Goal: Check status: Check status

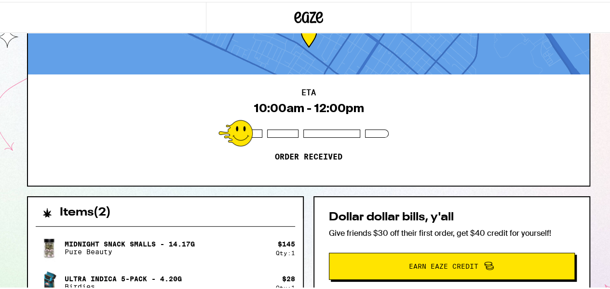
scroll to position [46, 0]
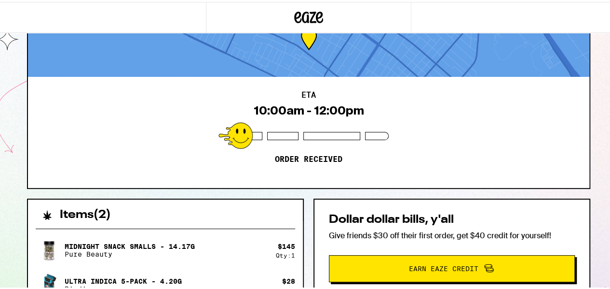
click at [412, 110] on div "ETA 10:00am - 12:00pm Order received" at bounding box center [309, 130] width 562 height 111
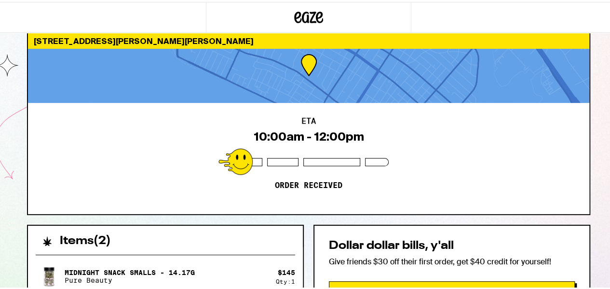
scroll to position [0, 0]
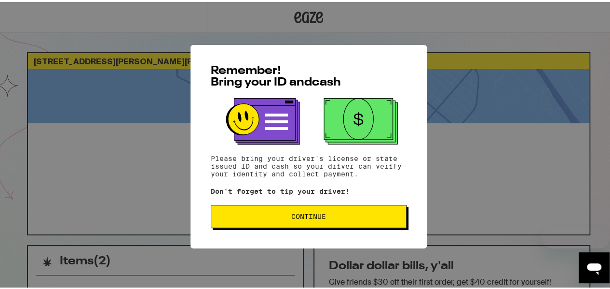
click at [310, 218] on span "Continue" at bounding box center [308, 214] width 35 height 7
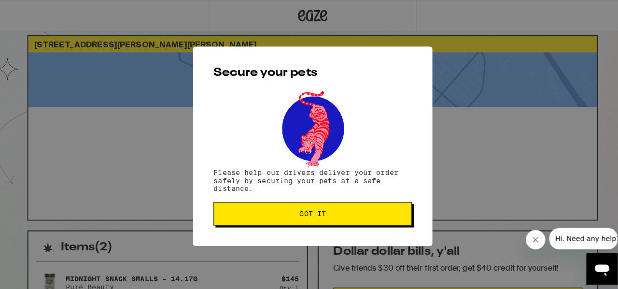
scroll to position [48, 0]
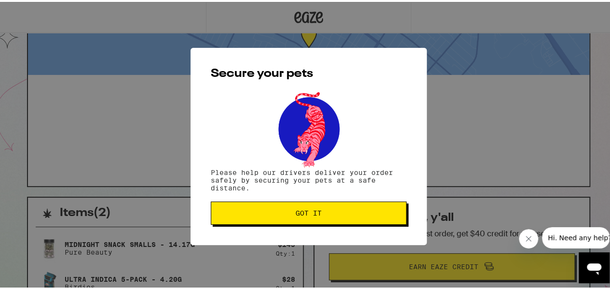
click at [314, 211] on span "Got it" at bounding box center [309, 210] width 26 height 7
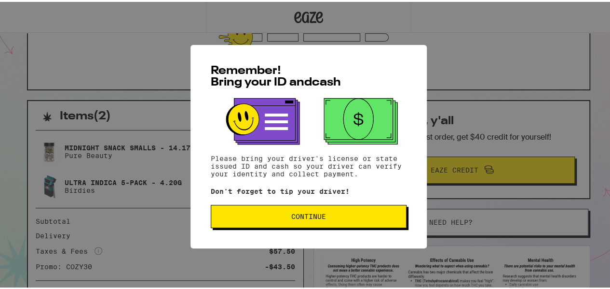
click at [282, 222] on button "Continue" at bounding box center [309, 214] width 196 height 23
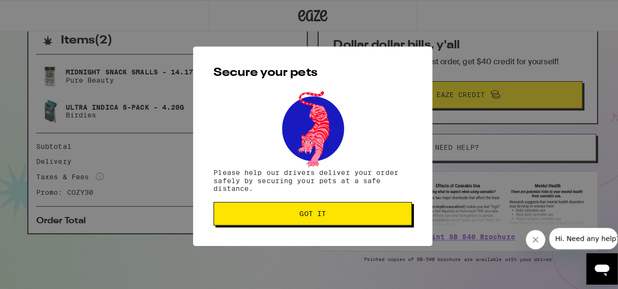
scroll to position [239, 0]
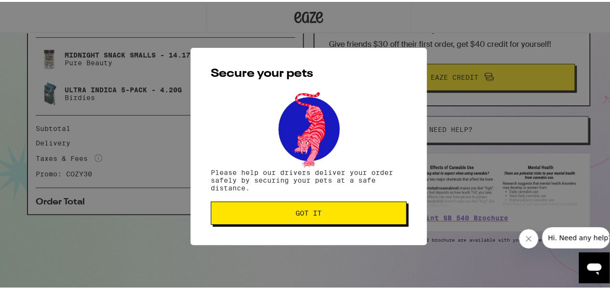
click at [301, 214] on span "Got it" at bounding box center [309, 210] width 26 height 7
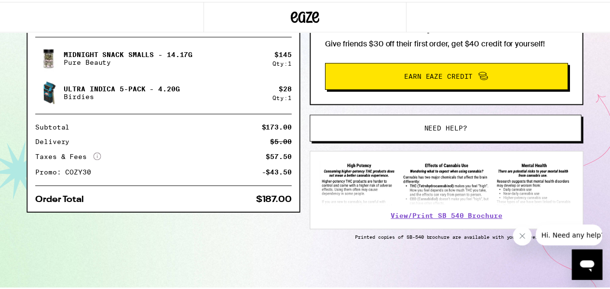
scroll to position [0, 0]
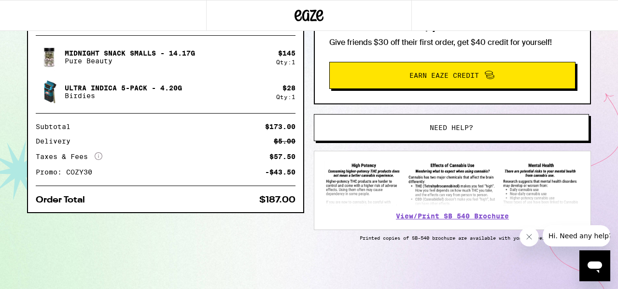
click at [217, 139] on div "Delivery $5.00" at bounding box center [166, 141] width 260 height 7
click at [526, 242] on button "Close message from company" at bounding box center [528, 236] width 19 height 19
click at [222, 159] on div "Taxes & Fees More Info $57.50" at bounding box center [166, 156] width 260 height 9
click at [250, 132] on div "Subtotal $173.00 Delivery $5.00 Taxes & Fees More Info $57.50 Promo: COZY30 -$4…" at bounding box center [166, 149] width 260 height 52
click at [168, 111] on div "Midnight Snack Smalls - 14.17g Pure Beauty $ 145 Qty: 1 Ultra Indica 5-Pack - 4…" at bounding box center [165, 120] width 275 height 184
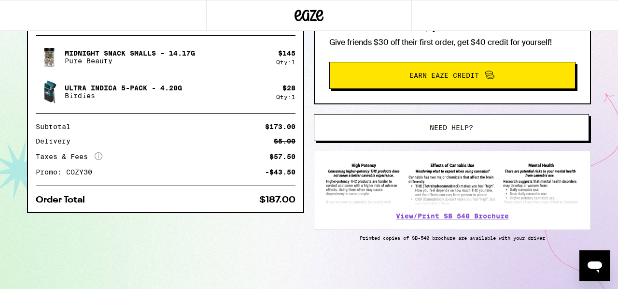
click at [99, 155] on icon "More Info" at bounding box center [99, 156] width 8 height 8
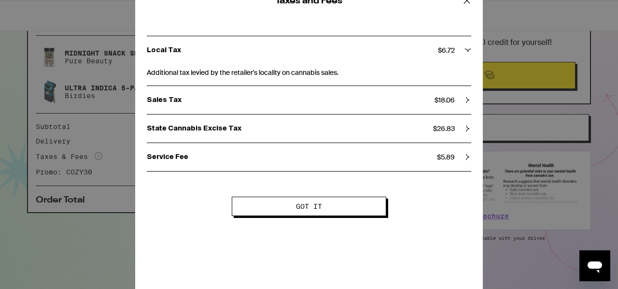
click at [457, 156] on div "Service Fee $ 5.89" at bounding box center [309, 156] width 324 height 9
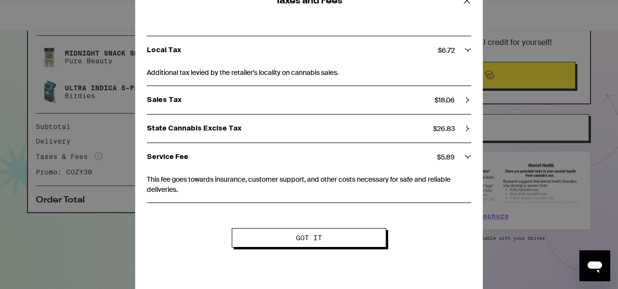
click at [461, 162] on div "Service Fee $ 5.89" at bounding box center [309, 157] width 324 height 28
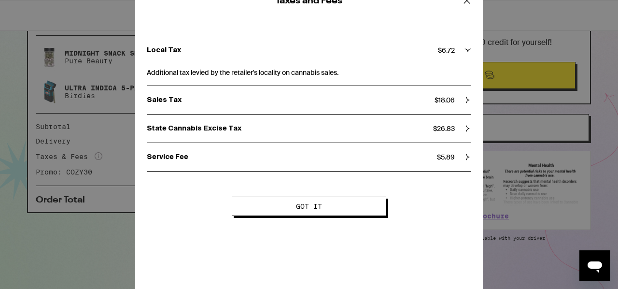
click at [466, 55] on div "Local Tax $ 6.72" at bounding box center [309, 50] width 324 height 9
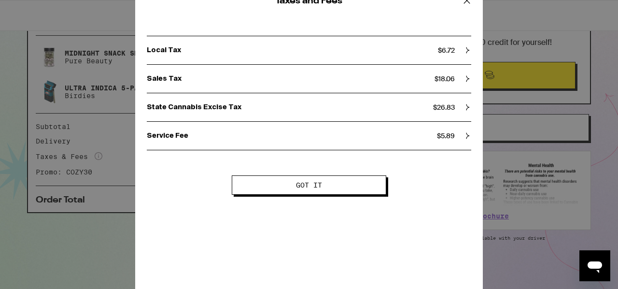
click at [465, 54] on icon at bounding box center [467, 50] width 7 height 7
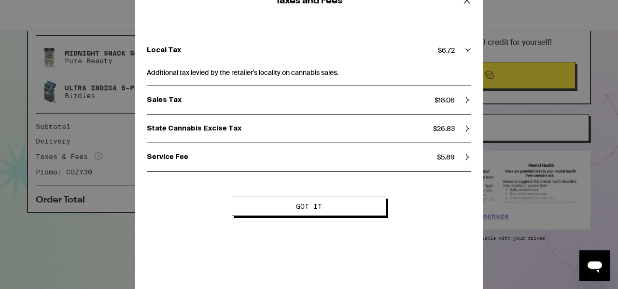
click at [465, 53] on icon at bounding box center [467, 50] width 7 height 7
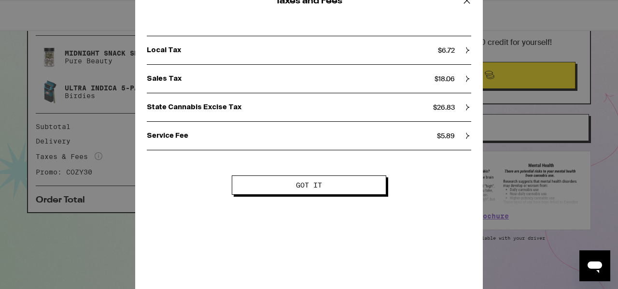
click at [465, 53] on icon at bounding box center [467, 50] width 7 height 7
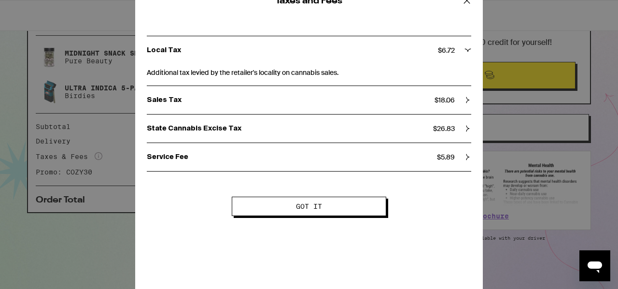
click at [465, 53] on icon at bounding box center [467, 50] width 7 height 7
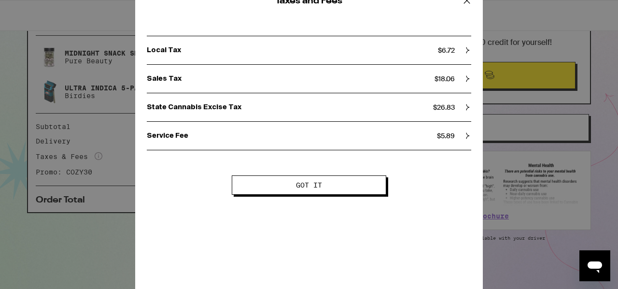
click at [462, 4] on icon at bounding box center [466, 0] width 14 height 14
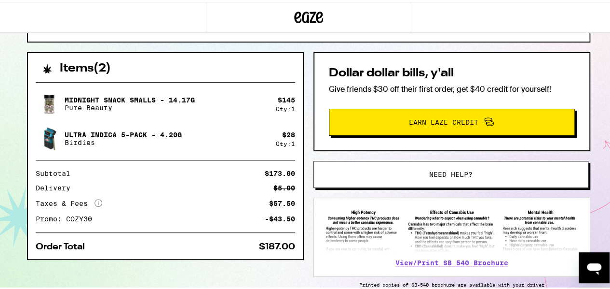
scroll to position [191, 0]
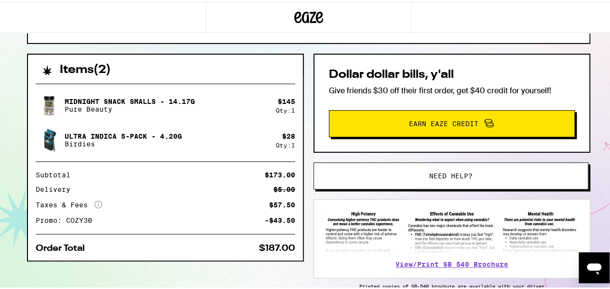
drag, startPoint x: 283, startPoint y: 116, endPoint x: 284, endPoint y: 146, distance: 29.9
click at [287, 143] on div "Midnight Snack Smalls - 14.17g Pure Beauty $ 145 Qty: 1 Ultra Indica 5-Pack - 4…" at bounding box center [166, 121] width 260 height 62
click at [273, 157] on div "Midnight Snack Smalls - 14.17g Pure Beauty $ 145 Qty: 1 Ultra Indica 5-Pack - 4…" at bounding box center [165, 166] width 275 height 184
drag, startPoint x: 583, startPoint y: 215, endPoint x: 573, endPoint y: 216, distance: 10.1
click at [579, 215] on div "View/Print SB 540 Brochure" at bounding box center [452, 236] width 277 height 79
